Goal: Task Accomplishment & Management: Use online tool/utility

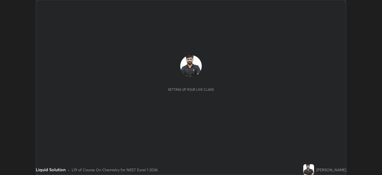
scroll to position [175, 382]
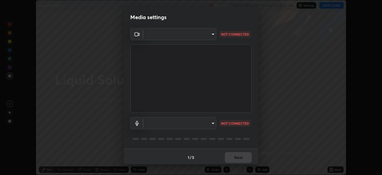
type input "48fc0a16f9878d898b75c0c4e5e46a424a6be3b5c6c23e4932c3d8132f80d268"
type input "default"
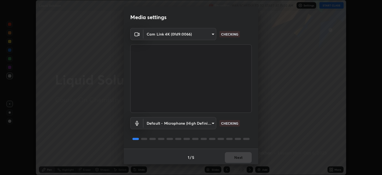
scroll to position [1, 0]
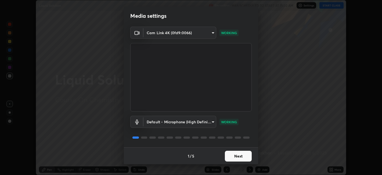
click at [231, 156] on button "Next" at bounding box center [238, 155] width 27 height 11
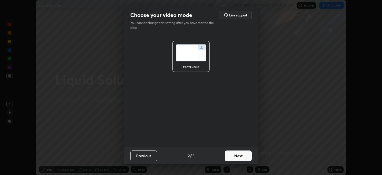
scroll to position [0, 0]
click at [232, 157] on button "Next" at bounding box center [238, 155] width 27 height 11
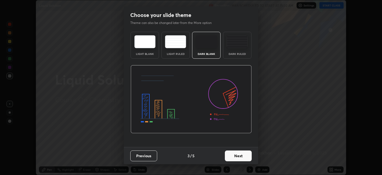
click at [232, 157] on button "Next" at bounding box center [238, 155] width 27 height 11
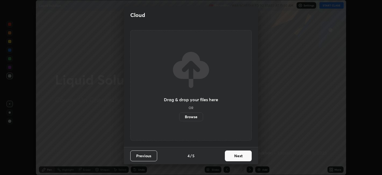
click at [232, 156] on button "Next" at bounding box center [238, 155] width 27 height 11
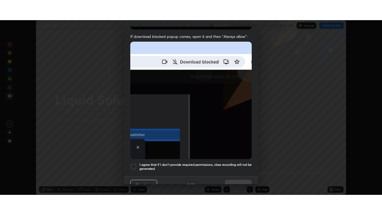
scroll to position [111, 0]
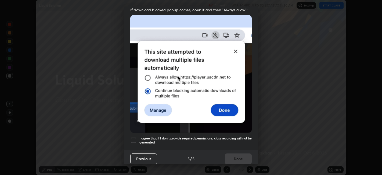
click at [132, 138] on div at bounding box center [133, 140] width 6 height 6
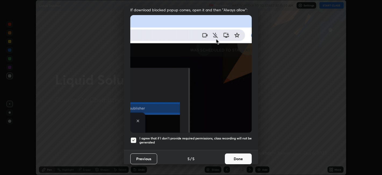
click at [228, 156] on button "Done" at bounding box center [238, 158] width 27 height 11
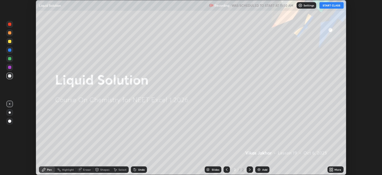
click at [332, 4] on button "START CLASS" at bounding box center [331, 5] width 24 height 6
click at [330, 168] on icon at bounding box center [330, 168] width 1 height 1
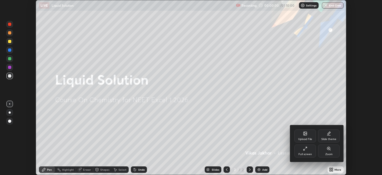
click at [304, 151] on div "Full screen" at bounding box center [304, 150] width 21 height 13
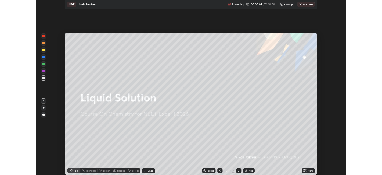
scroll to position [215, 382]
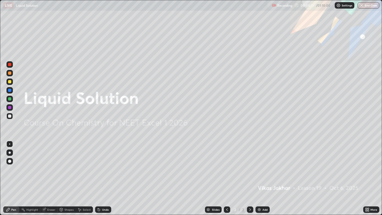
click at [263, 174] on div "Add" at bounding box center [265, 209] width 5 height 3
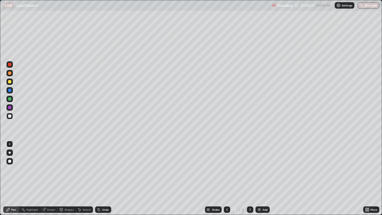
click at [9, 152] on div at bounding box center [10, 153] width 2 height 2
click at [261, 174] on div "Add" at bounding box center [263, 209] width 14 height 6
click at [10, 82] on div at bounding box center [9, 81] width 3 height 3
click at [258, 174] on div "Add" at bounding box center [263, 209] width 14 height 6
click at [9, 117] on div at bounding box center [9, 115] width 3 height 3
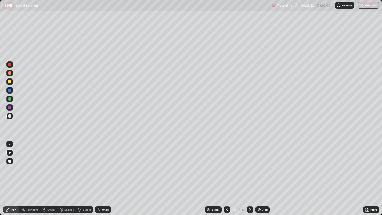
click at [4, 155] on div "Erase all" at bounding box center [9, 107] width 13 height 193
click at [10, 83] on div at bounding box center [9, 81] width 3 height 3
click at [9, 116] on div at bounding box center [9, 115] width 3 height 3
click at [54, 174] on div "Eraser" at bounding box center [51, 209] width 8 height 3
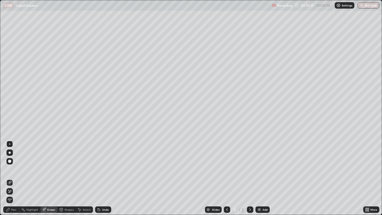
click at [15, 174] on div "Pen" at bounding box center [13, 209] width 5 height 3
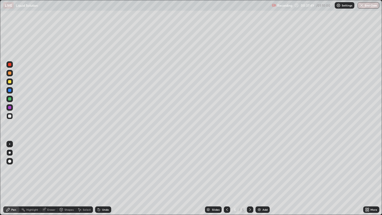
click at [260, 174] on img at bounding box center [259, 209] width 4 height 4
click at [11, 81] on div at bounding box center [9, 81] width 3 height 3
click at [67, 174] on div "Shapes" at bounding box center [68, 209] width 9 height 3
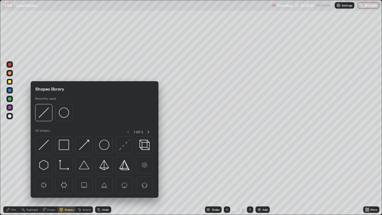
click at [53, 174] on div "Eraser" at bounding box center [51, 209] width 8 height 3
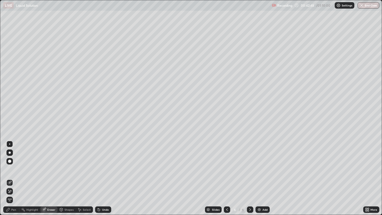
click at [12, 174] on div "Pen" at bounding box center [11, 209] width 16 height 6
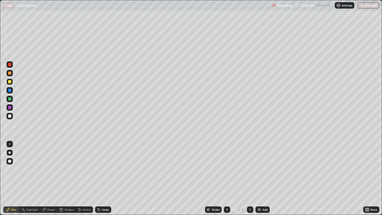
click at [258, 174] on img at bounding box center [259, 209] width 4 height 4
click at [45, 174] on icon at bounding box center [44, 209] width 3 height 3
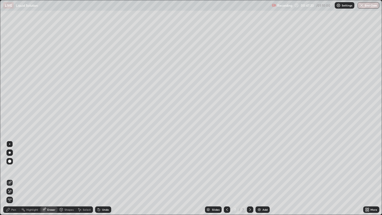
click at [12, 174] on div "Pen" at bounding box center [13, 209] width 5 height 3
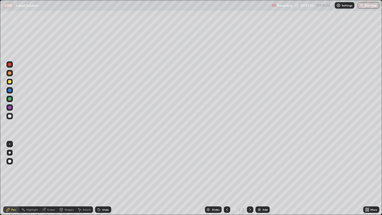
click at [259, 174] on img at bounding box center [259, 209] width 4 height 4
click at [11, 117] on div at bounding box center [9, 115] width 3 height 3
click at [9, 65] on div at bounding box center [9, 64] width 3 height 3
click at [10, 116] on div at bounding box center [9, 115] width 3 height 3
click at [9, 82] on div at bounding box center [9, 81] width 3 height 3
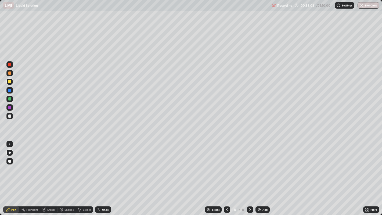
click at [9, 99] on div at bounding box center [9, 98] width 3 height 3
click at [367, 5] on button "End Class" at bounding box center [368, 5] width 21 height 6
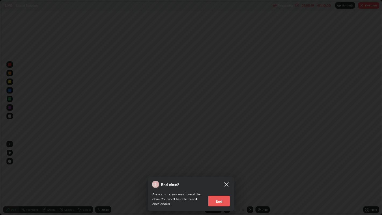
click at [217, 174] on button "End" at bounding box center [218, 201] width 21 height 11
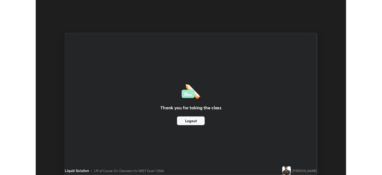
scroll to position [26695, 26487]
